Goal: Task Accomplishment & Management: Manage account settings

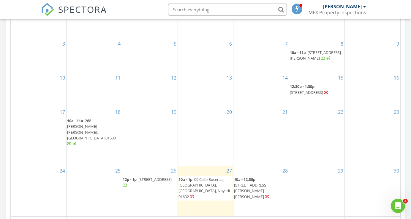
scroll to position [356, 0]
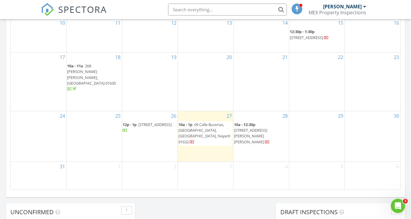
click at [146, 127] on span "111 Rebulica Dominicana Unit 7, Torre 21, Puerto Vallarta 01631" at bounding box center [155, 124] width 33 height 5
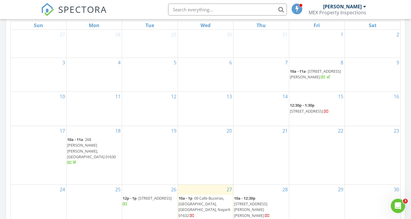
scroll to position [344, 0]
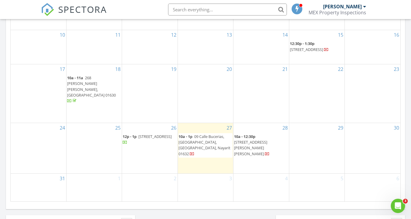
drag, startPoint x: 234, startPoint y: 155, endPoint x: 206, endPoint y: 146, distance: 29.4
click at [206, 146] on span "09 Calle Bucerias, Casa del Sol, Bucerias, Nayarit 01632" at bounding box center [205, 144] width 52 height 23
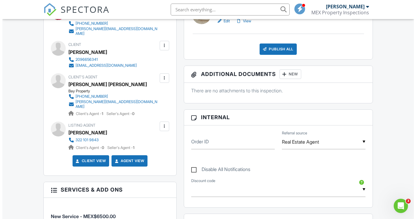
scroll to position [213, 0]
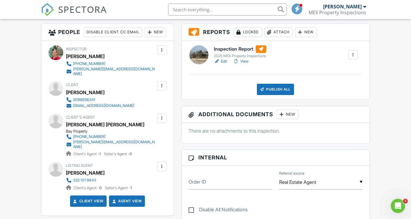
click at [161, 89] on div at bounding box center [162, 86] width 6 height 6
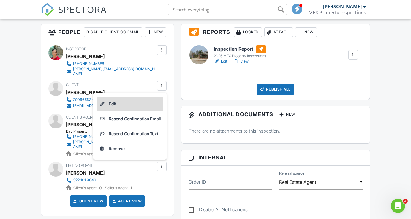
click at [155, 107] on li "Edit" at bounding box center [130, 103] width 66 height 15
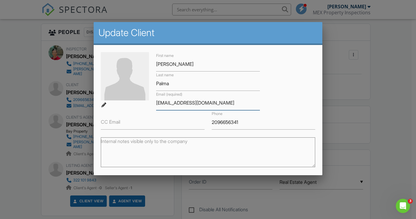
click at [180, 102] on input "palmaruth@yahoo.com" at bounding box center [208, 102] width 104 height 15
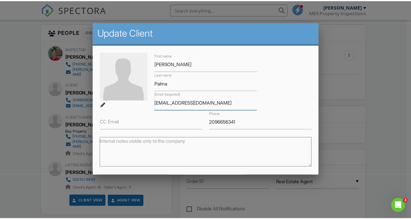
scroll to position [60, 0]
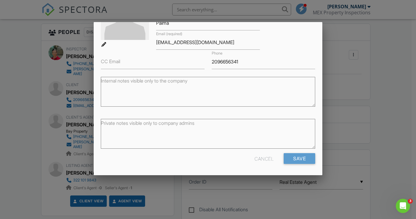
click at [256, 155] on div "Cancel" at bounding box center [264, 158] width 19 height 11
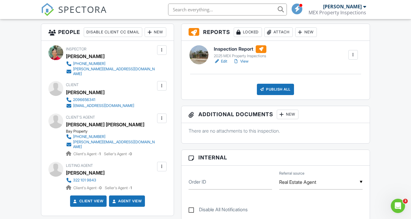
click at [74, 12] on span "SPECTORA" at bounding box center [82, 9] width 49 height 12
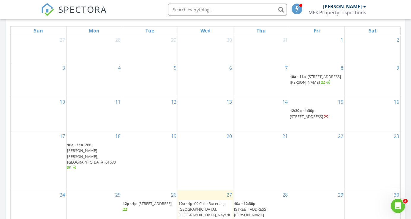
scroll to position [333, 0]
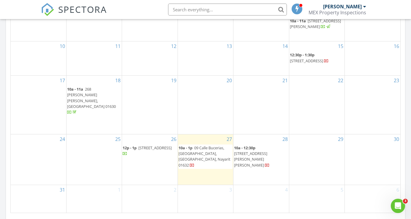
click at [147, 150] on span "111 Rebulica Dominicana Unit 7, Torre 21, Puerto Vallarta 01631" at bounding box center [155, 147] width 33 height 5
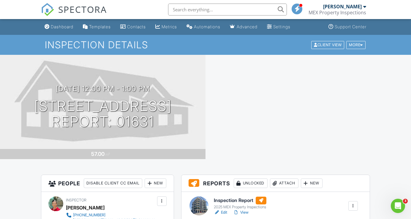
scroll to position [52, 0]
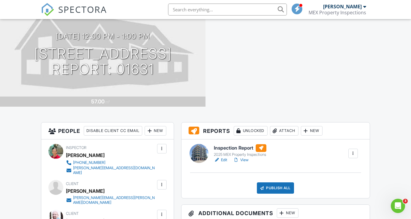
click at [223, 159] on link "Edit" at bounding box center [220, 160] width 13 height 6
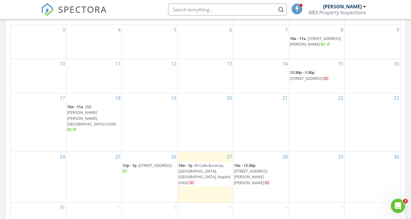
scroll to position [333, 0]
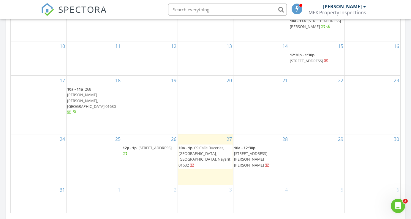
click at [306, 63] on span "Playa Gemelas Unit 802, Puerto Vallarta, Jalisco 01629" at bounding box center [306, 60] width 33 height 5
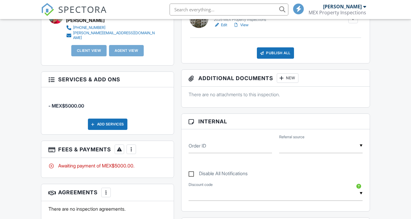
scroll to position [242, 0]
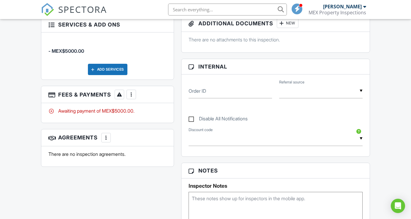
click at [132, 97] on div at bounding box center [131, 94] width 6 height 6
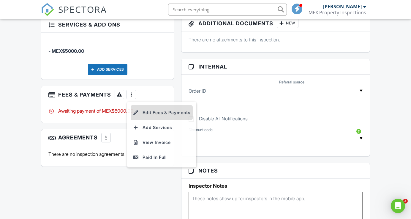
scroll to position [0, 0]
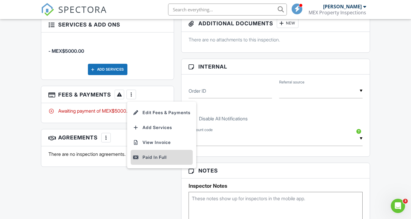
click at [160, 161] on div "Paid In Full" at bounding box center [161, 156] width 57 height 7
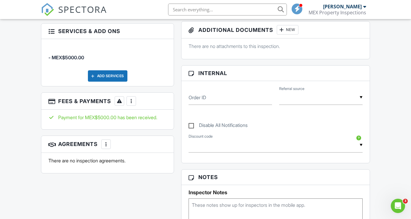
scroll to position [41, 0]
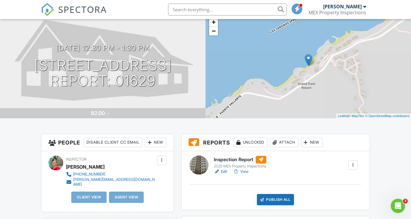
click at [244, 171] on link "View" at bounding box center [240, 171] width 15 height 6
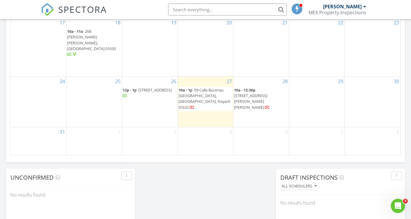
scroll to position [289, 0]
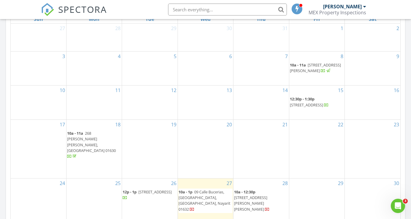
click at [313, 107] on span "[STREET_ADDRESS]" at bounding box center [306, 104] width 33 height 5
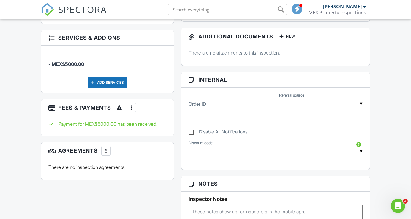
scroll to position [127, 0]
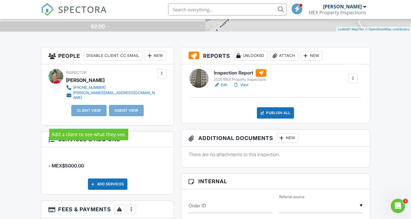
click at [95, 116] on div "Client View" at bounding box center [89, 110] width 36 height 11
click at [93, 116] on div "Client View" at bounding box center [89, 110] width 36 height 11
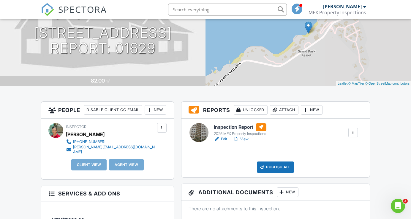
click at [226, 140] on link "Edit" at bounding box center [220, 139] width 13 height 6
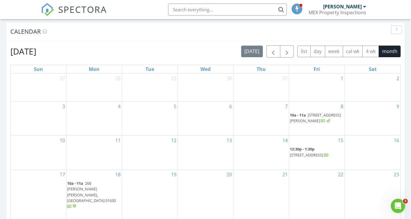
scroll to position [290, 0]
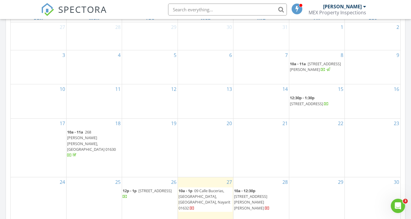
click at [301, 106] on span "[STREET_ADDRESS]" at bounding box center [306, 103] width 33 height 5
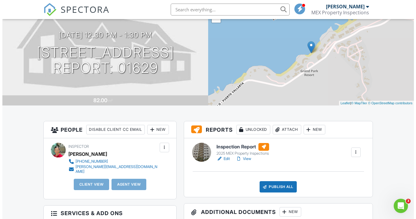
scroll to position [98, 0]
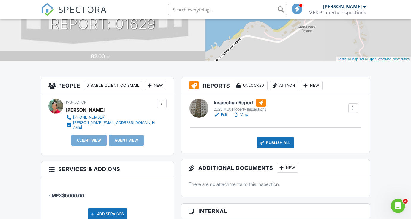
click at [145, 90] on div "New" at bounding box center [156, 86] width 22 height 10
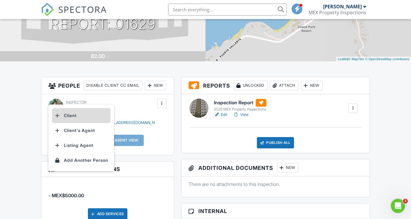
click at [80, 116] on li "Client" at bounding box center [81, 115] width 59 height 15
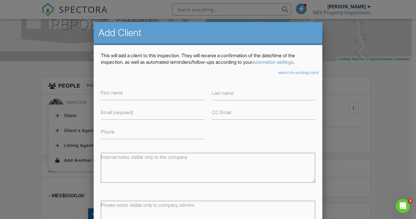
click at [123, 115] on label "Email (required)" at bounding box center [117, 112] width 32 height 7
click at [123, 115] on input "Email (required)" at bounding box center [153, 112] width 104 height 15
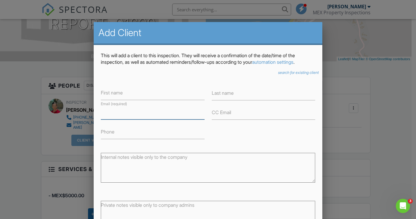
paste input "[EMAIL_ADDRESS][DOMAIN_NAME]"
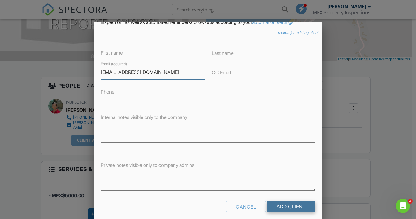
type input "[EMAIL_ADDRESS][DOMAIN_NAME]"
click at [276, 207] on input "Add Client" at bounding box center [291, 206] width 48 height 11
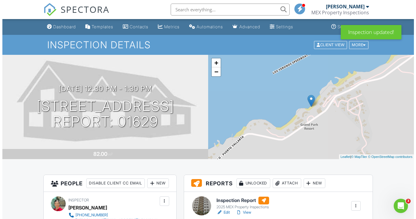
scroll to position [112, 0]
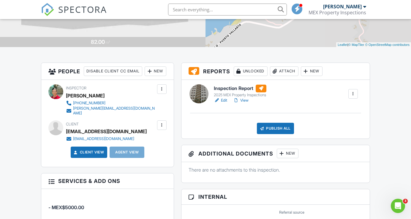
click at [145, 76] on div "New" at bounding box center [156, 71] width 22 height 10
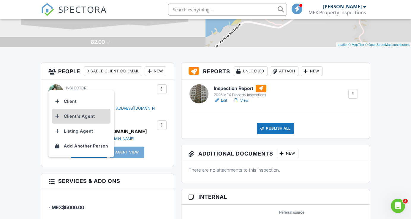
click at [80, 112] on li "Client's Agent" at bounding box center [81, 116] width 59 height 15
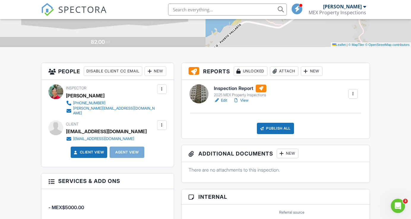
click at [145, 76] on div "New" at bounding box center [156, 71] width 22 height 10
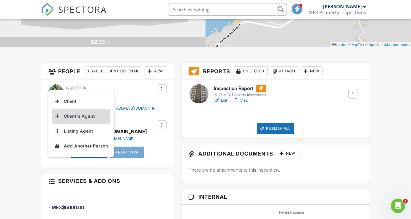
click at [85, 116] on li "Client's Agent" at bounding box center [81, 116] width 59 height 15
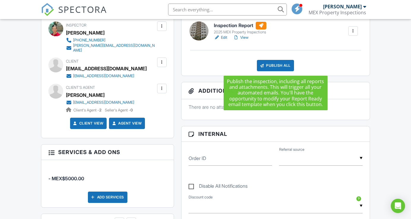
click at [276, 67] on div "Publish All" at bounding box center [275, 65] width 37 height 11
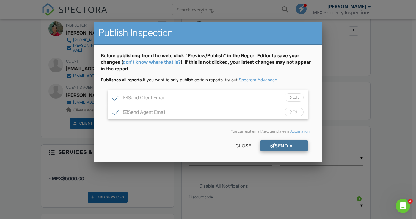
click at [288, 144] on div "Send All" at bounding box center [284, 145] width 48 height 11
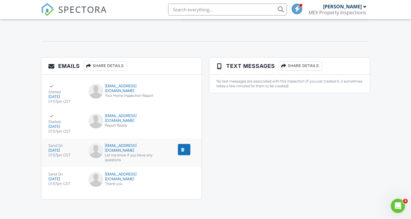
click at [183, 148] on div "submit" at bounding box center [183, 149] width 6 height 6
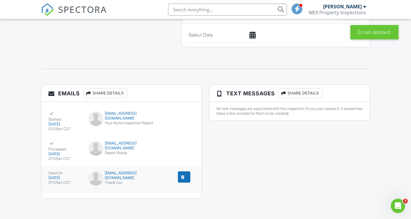
click at [184, 174] on div "submit" at bounding box center [183, 177] width 6 height 6
